Goal: Information Seeking & Learning: Check status

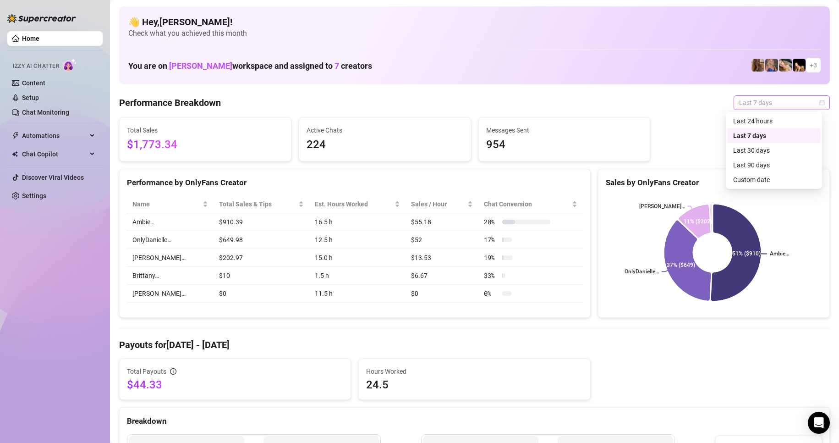
click at [741, 109] on span "Last 7 days" at bounding box center [781, 103] width 85 height 14
click at [758, 122] on div "Last 24 hours" at bounding box center [774, 121] width 82 height 10
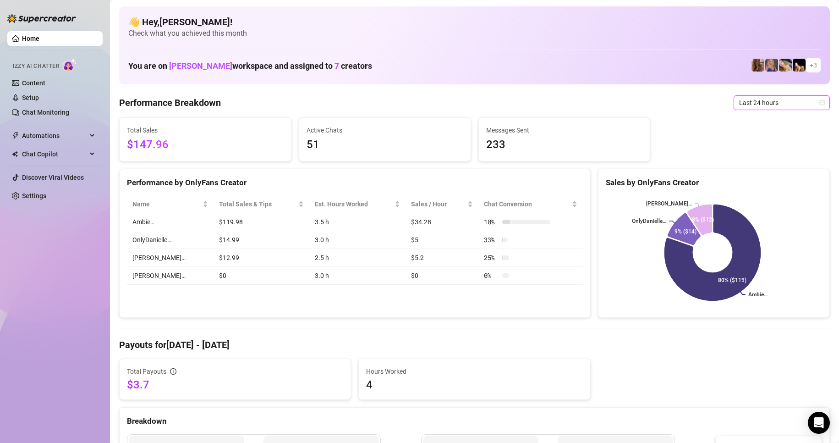
click at [803, 99] on span "Last 24 hours" at bounding box center [781, 103] width 85 height 14
click at [266, 142] on span "$147.96" at bounding box center [205, 144] width 157 height 17
click at [780, 104] on span "Last 24 hours" at bounding box center [781, 103] width 85 height 14
click at [748, 143] on div "Last 30 days" at bounding box center [774, 150] width 93 height 15
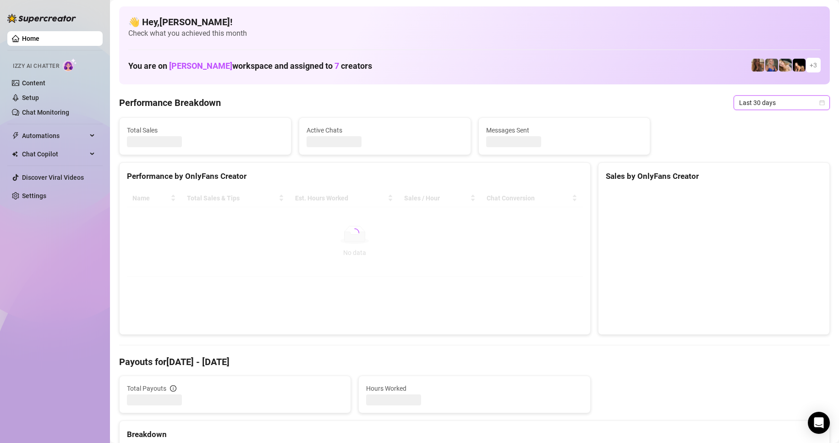
click at [762, 108] on span "Last 30 days" at bounding box center [781, 103] width 85 height 14
click at [746, 133] on div "Last 7 days" at bounding box center [774, 136] width 82 height 10
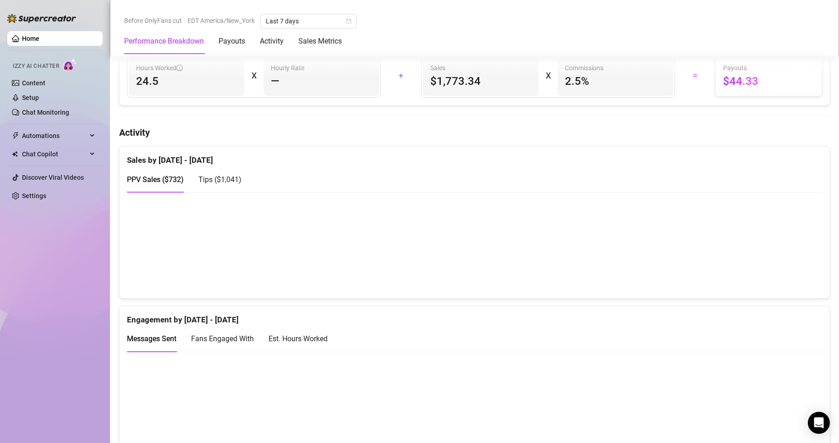
scroll to position [412, 0]
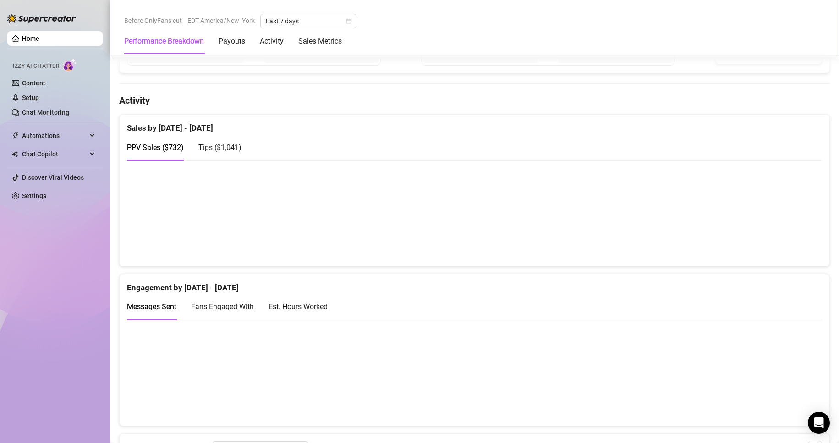
click at [217, 148] on span "Tips ( $1,041 )" at bounding box center [219, 147] width 43 height 9
click at [179, 148] on span "PPV Sales ( $732 )" at bounding box center [155, 147] width 57 height 9
click at [213, 148] on span "Tips ( $1,041 )" at bounding box center [219, 147] width 43 height 9
click at [154, 149] on span "PPV Sales ( $732 )" at bounding box center [155, 147] width 57 height 9
